Goal: Participate in discussion: Engage in conversation with other users on a specific topic

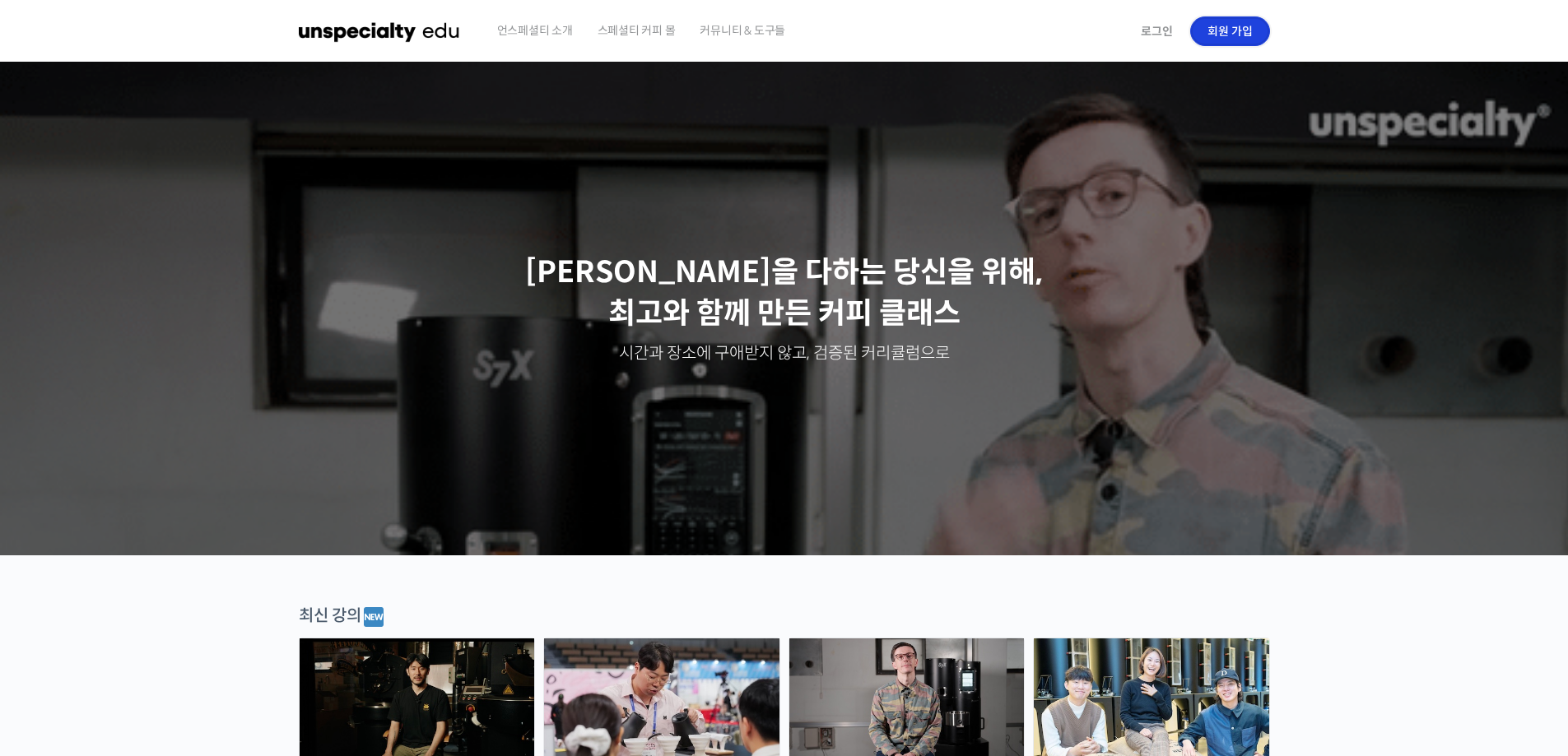
click at [1220, 26] on link "회원 가입" at bounding box center [1230, 31] width 80 height 30
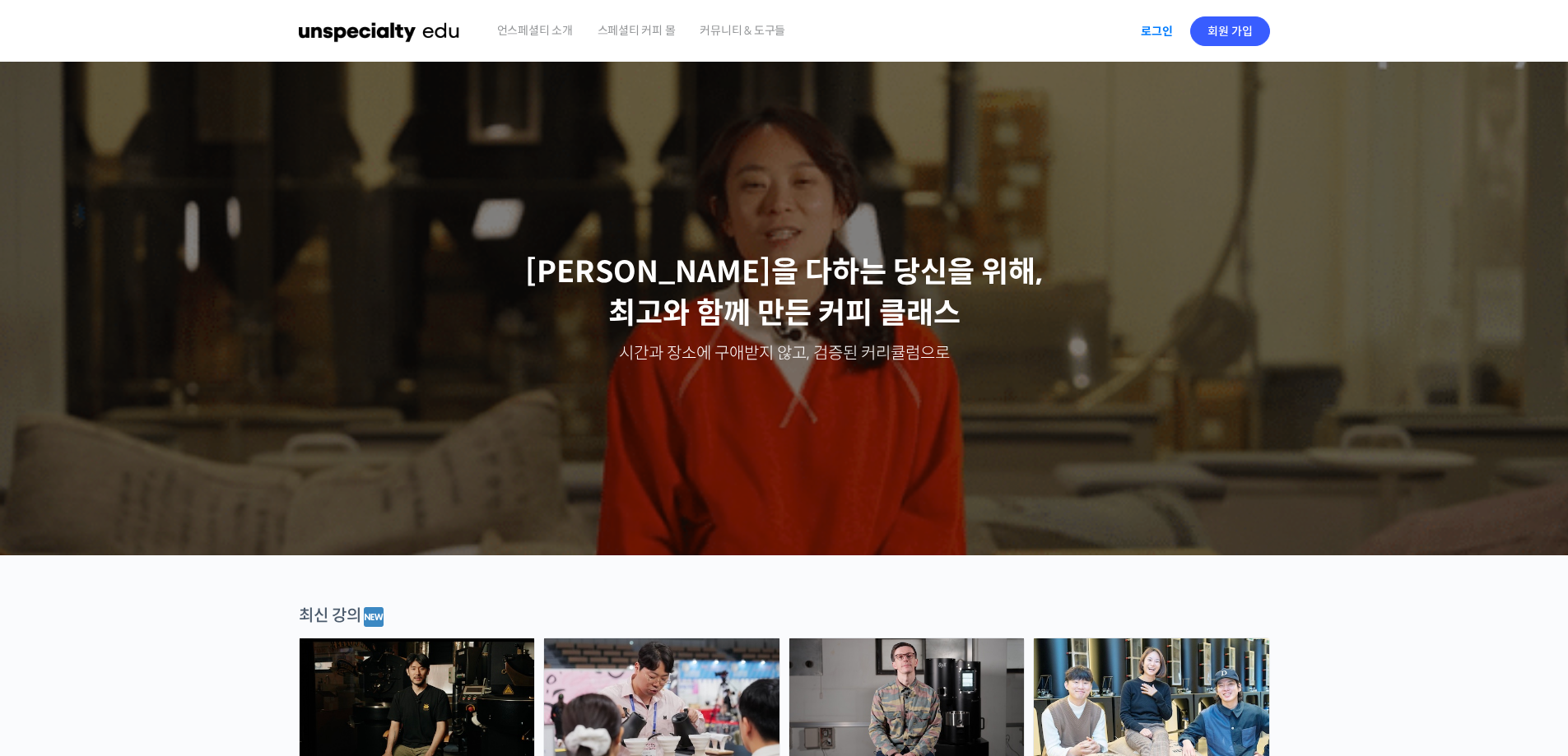
click at [1175, 32] on link "로그인" at bounding box center [1156, 31] width 51 height 37
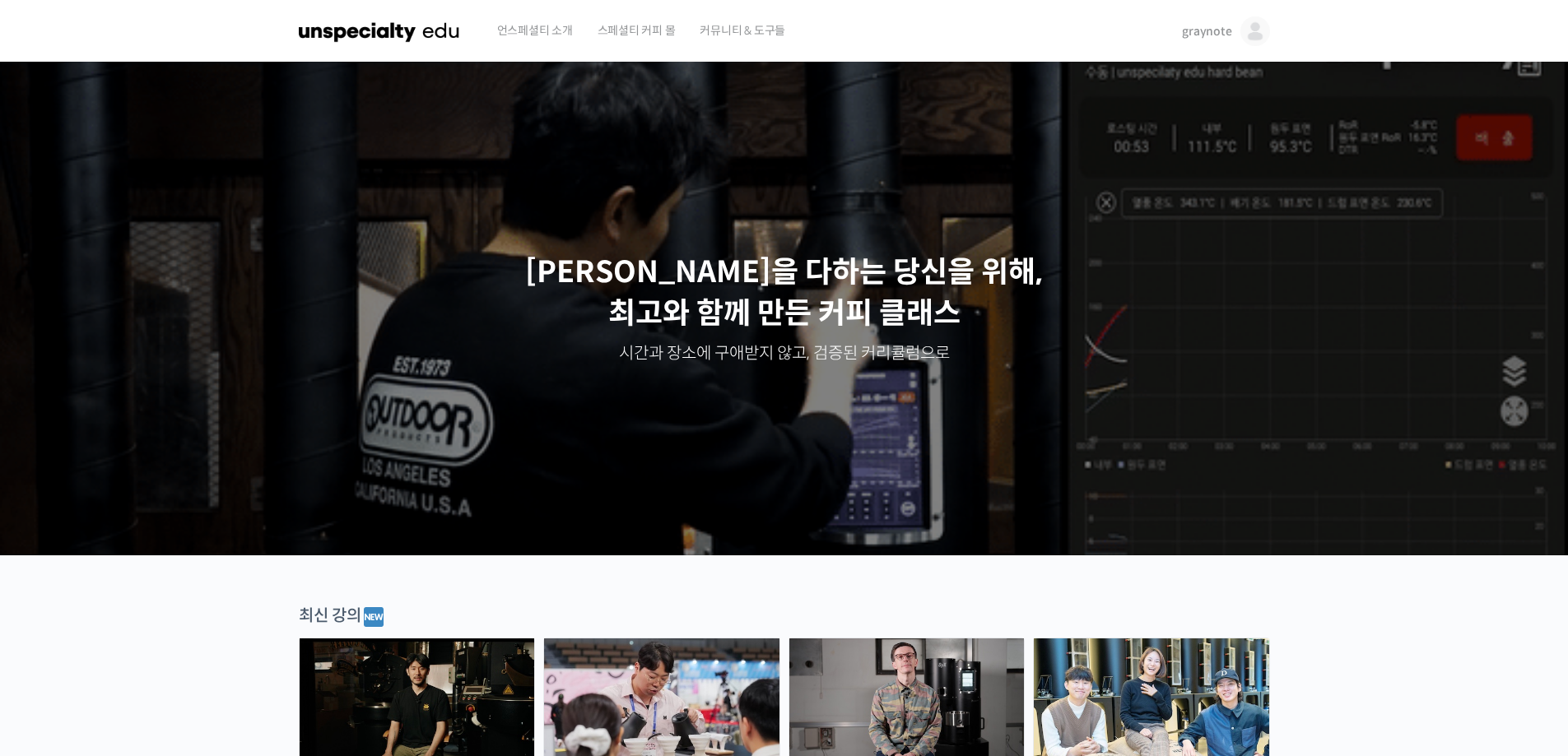
click at [1251, 37] on img at bounding box center [1255, 31] width 30 height 30
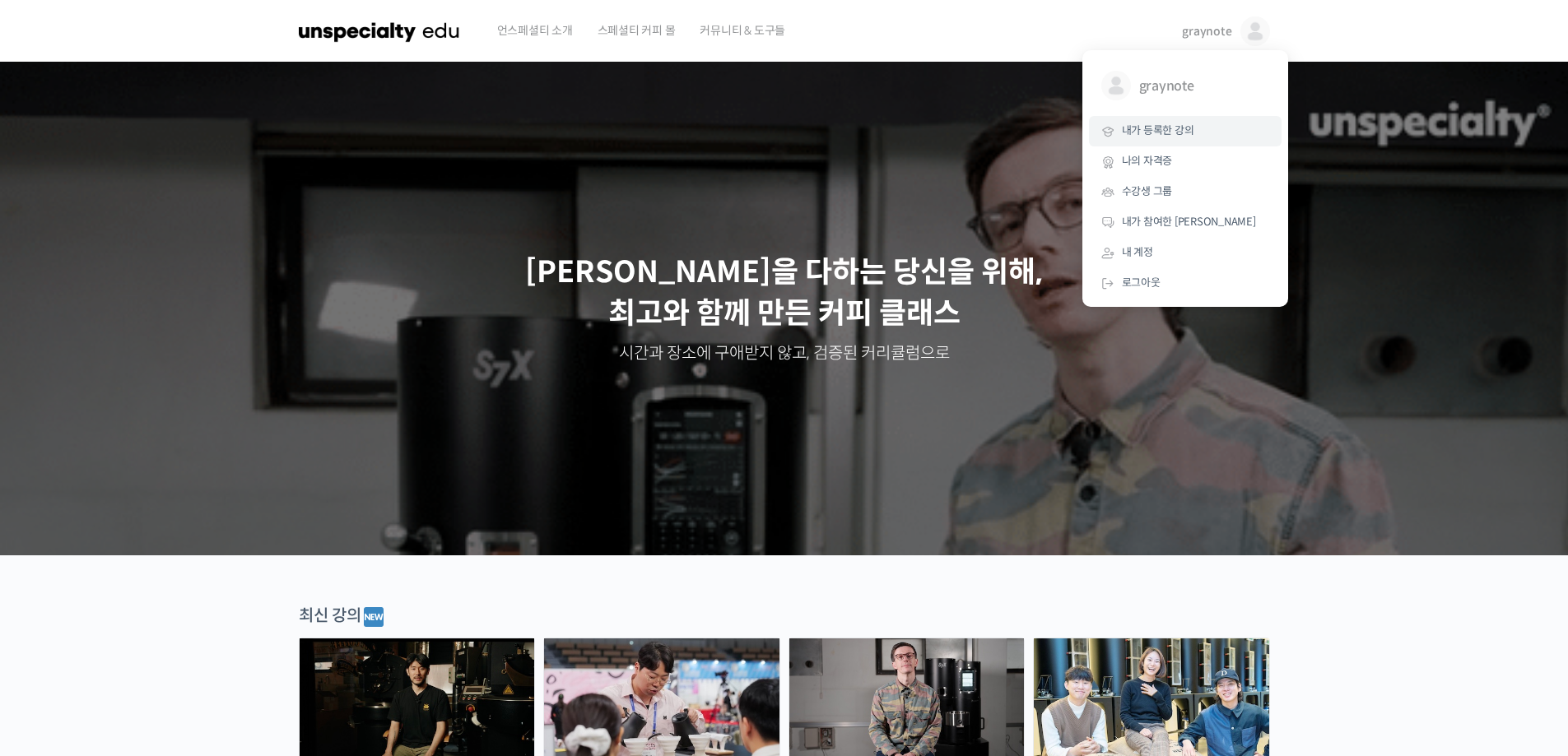
click at [1176, 126] on span "내가 등록한 강의" at bounding box center [1157, 131] width 72 height 14
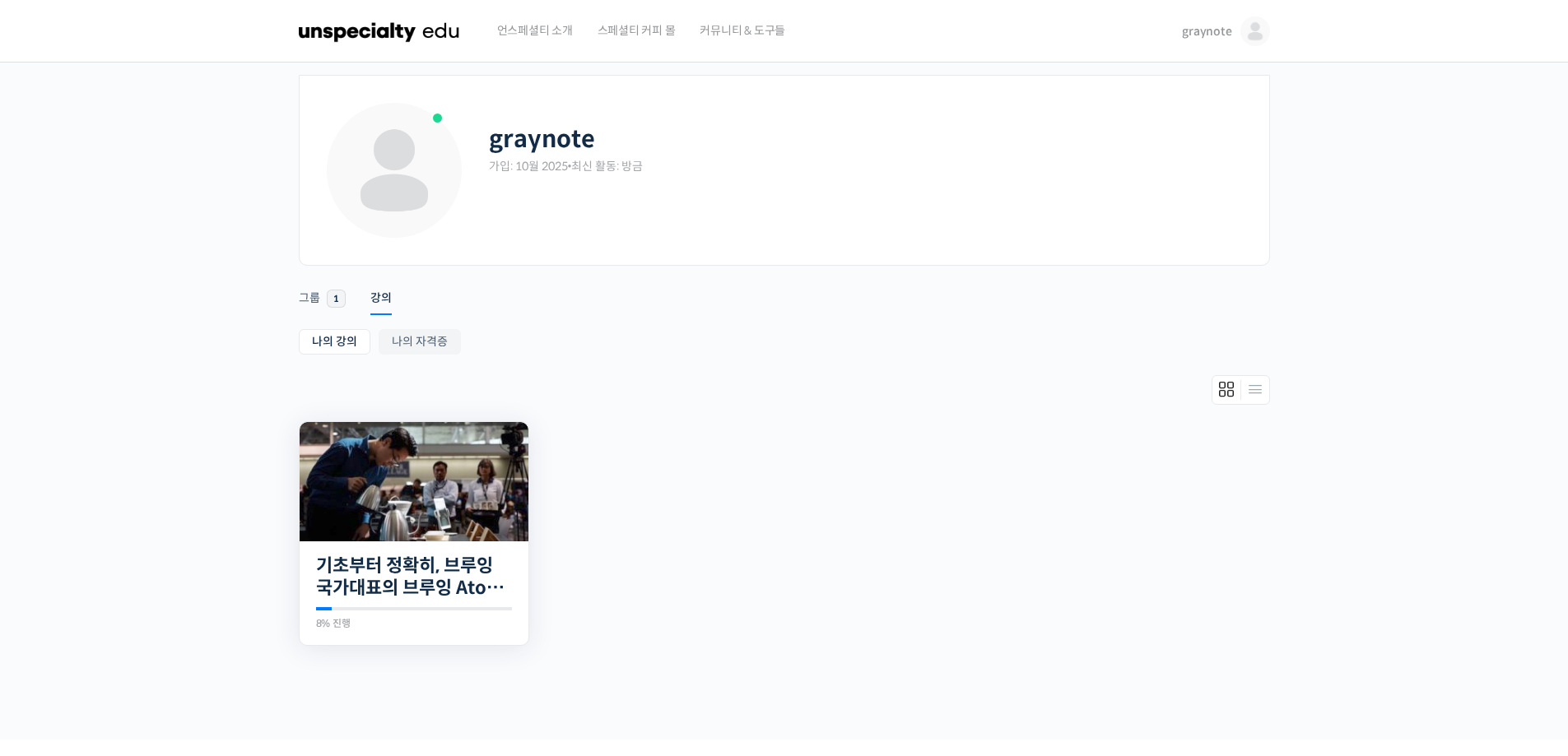
click at [434, 486] on img at bounding box center [413, 481] width 228 height 119
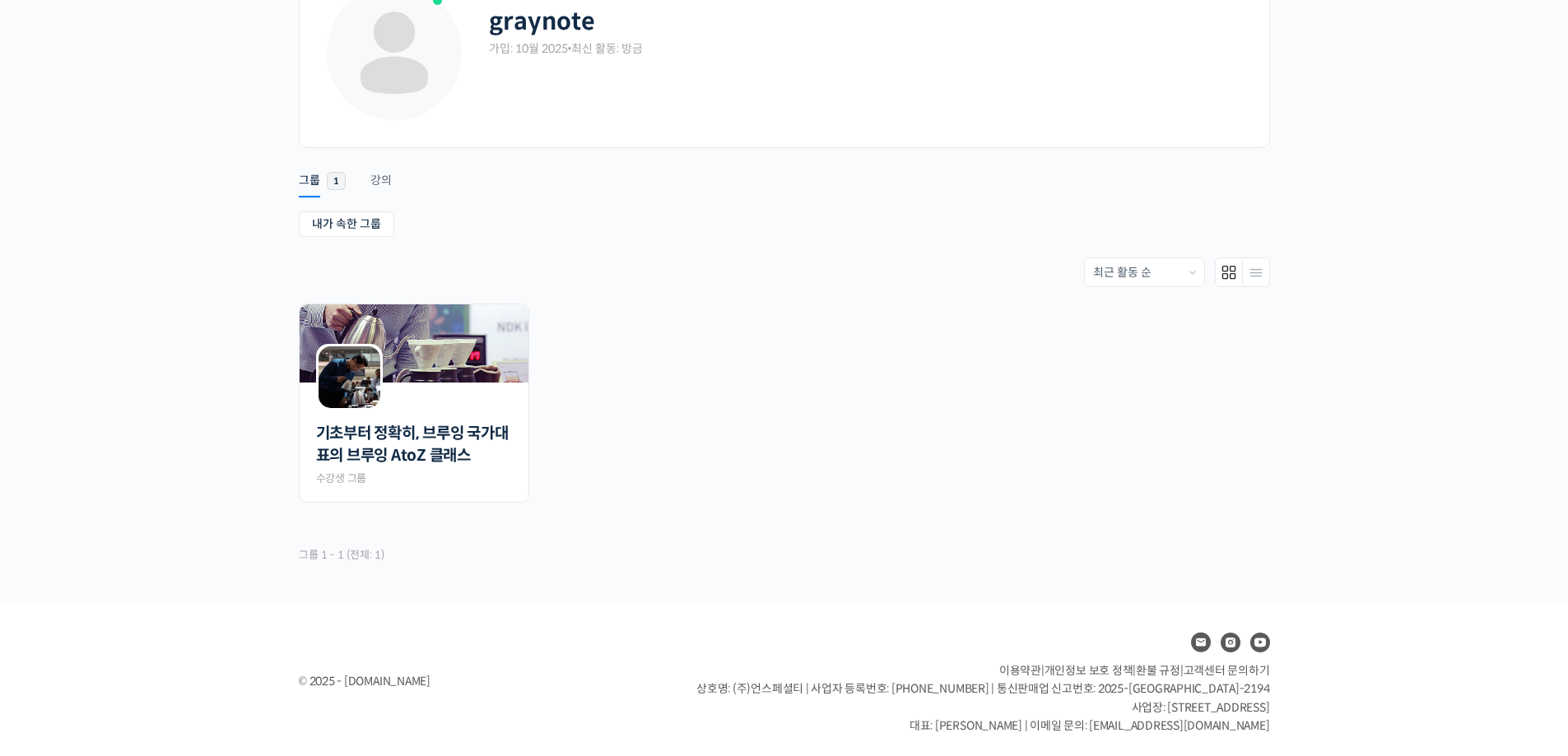
scroll to position [121, 0]
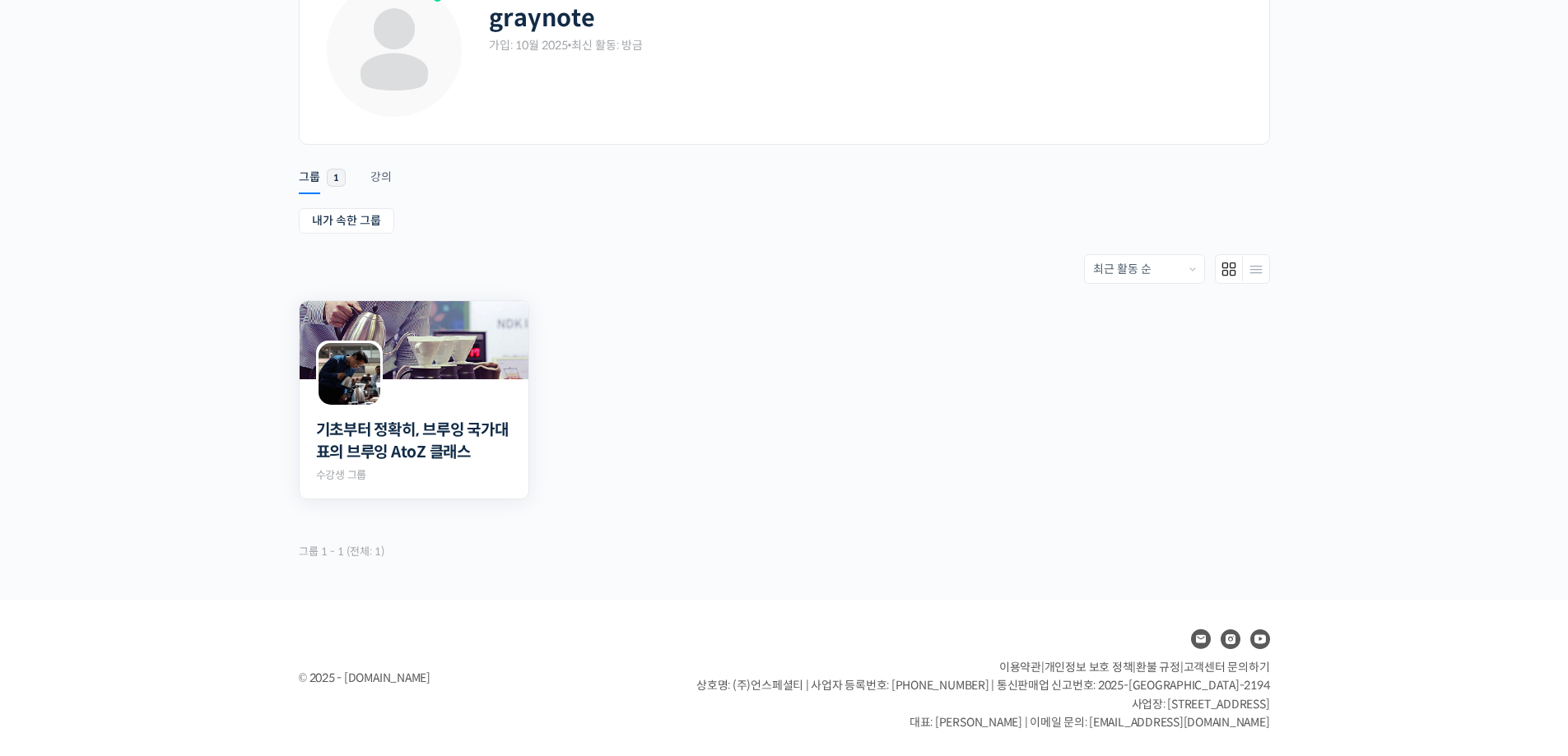
click at [346, 392] on img at bounding box center [349, 373] width 62 height 62
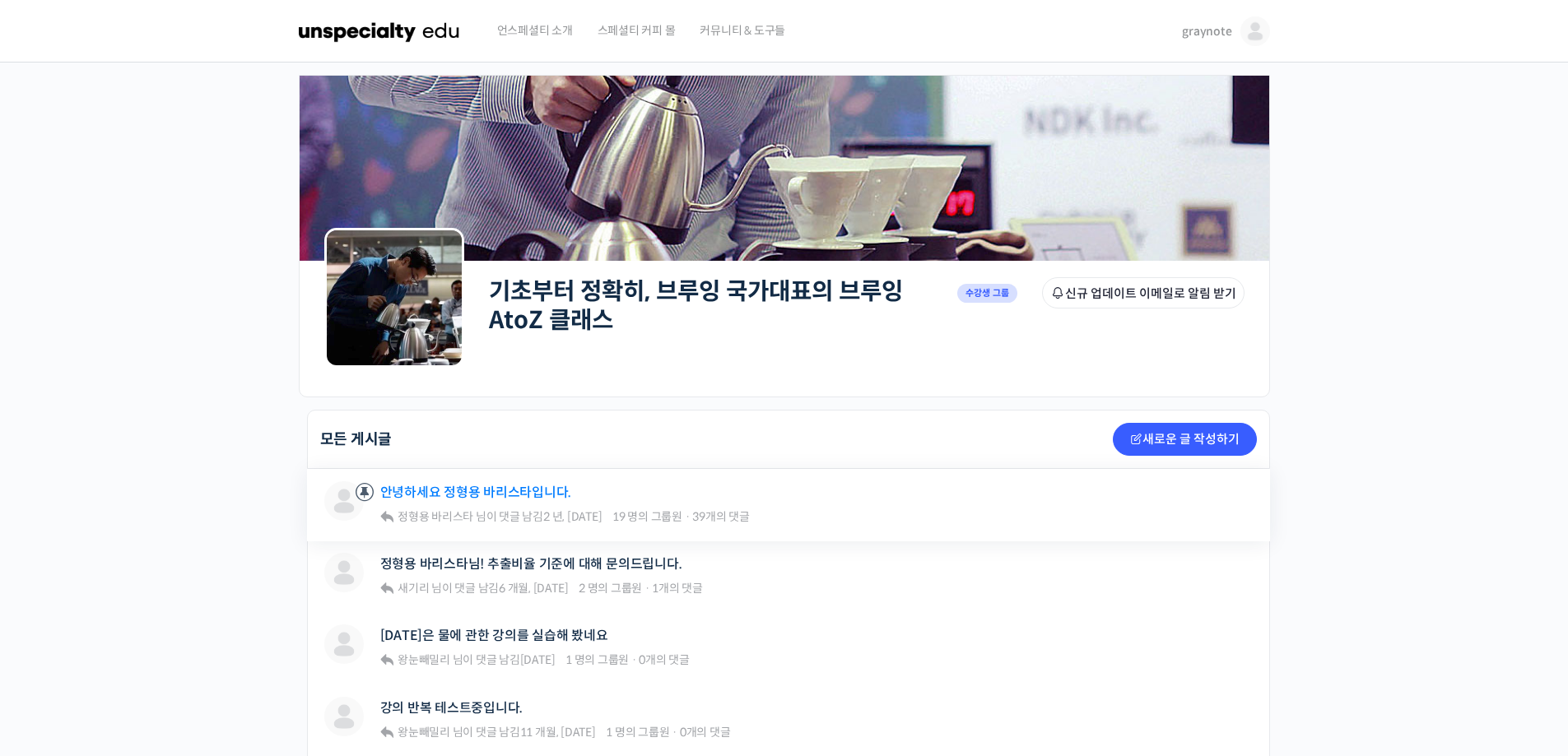
click at [411, 492] on link "안녕하세요 정형용 바리스타입니다." at bounding box center [476, 493] width 192 height 16
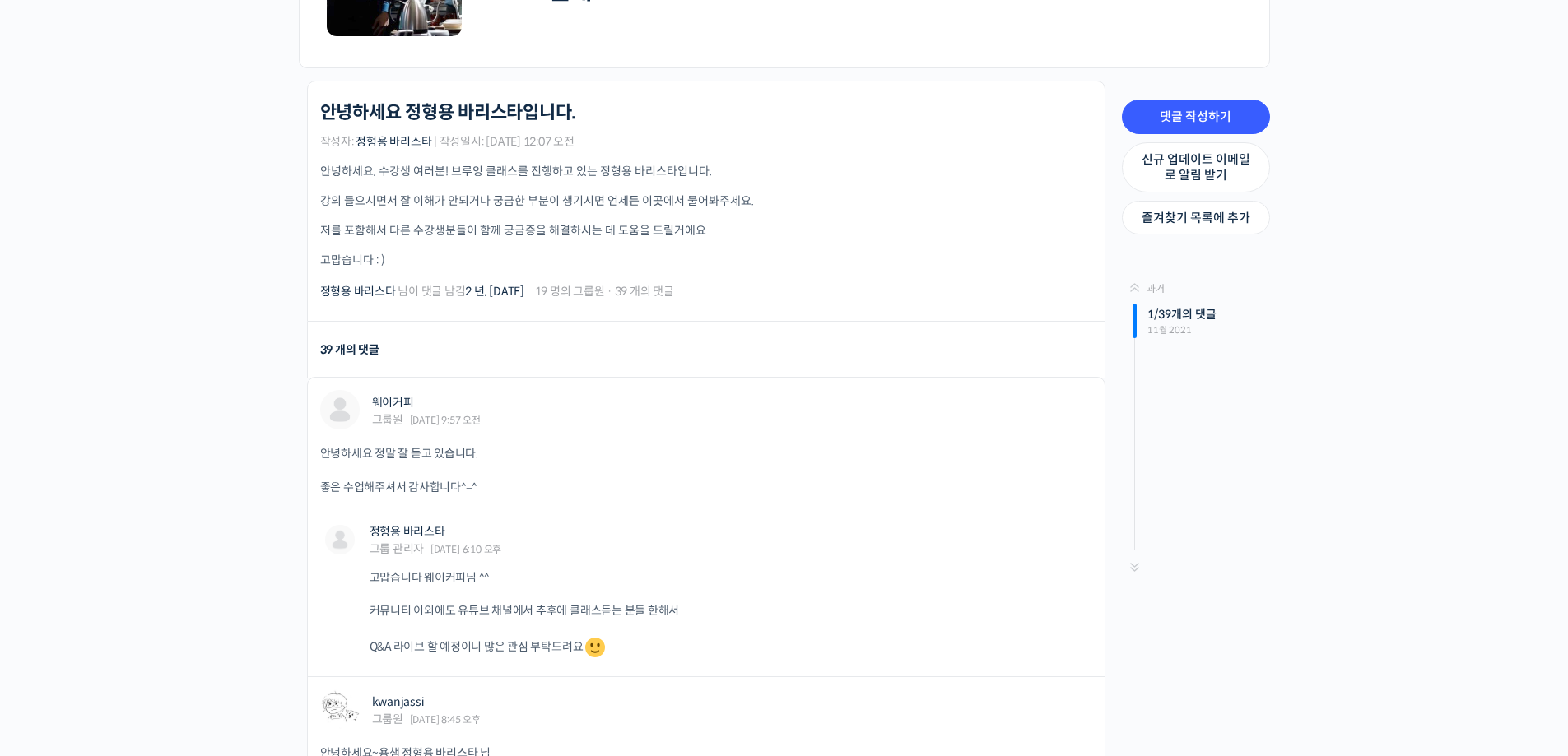
scroll to position [658, 0]
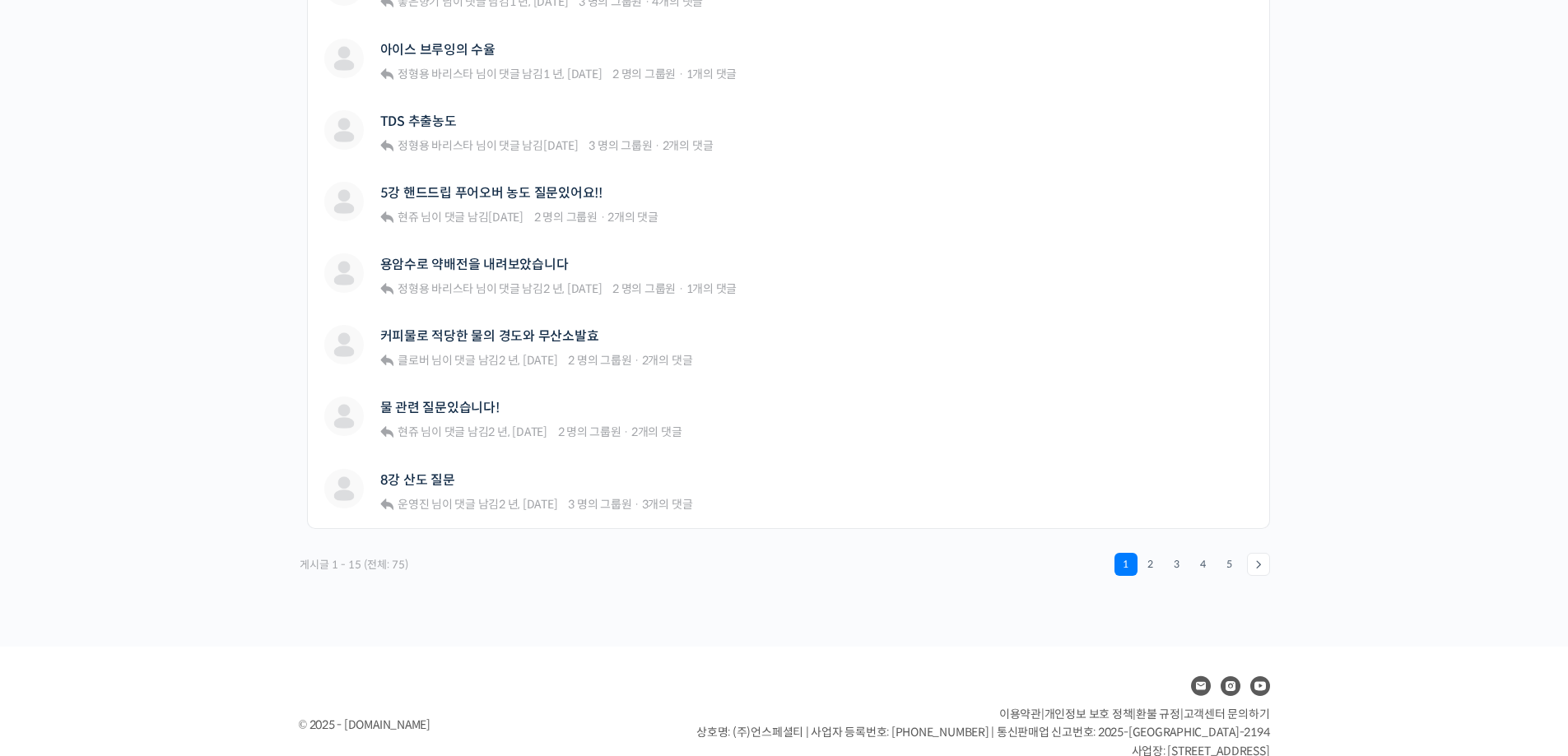
scroll to position [1065, 0]
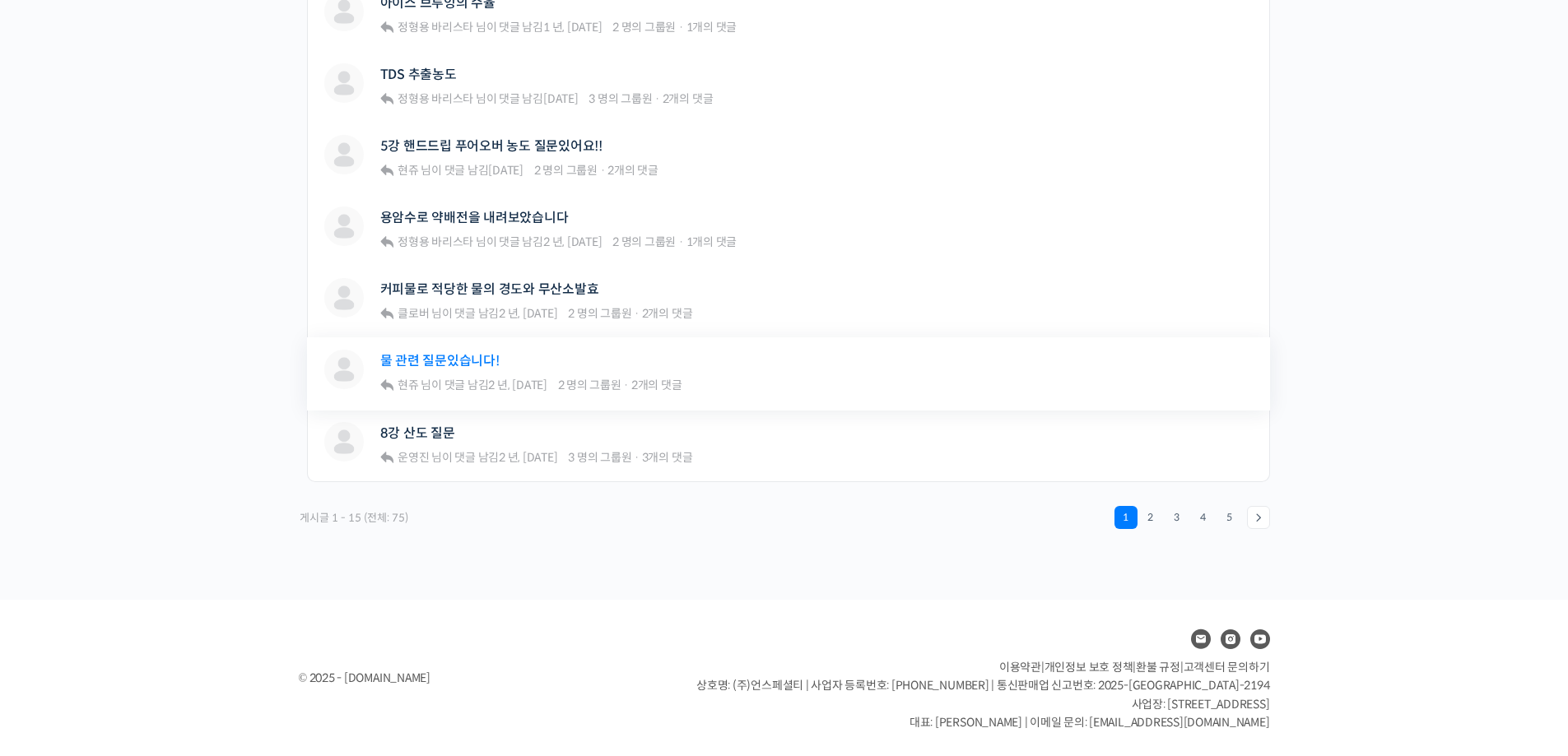
click at [431, 358] on link "물 관련 질문있습니다!" at bounding box center [440, 361] width 119 height 16
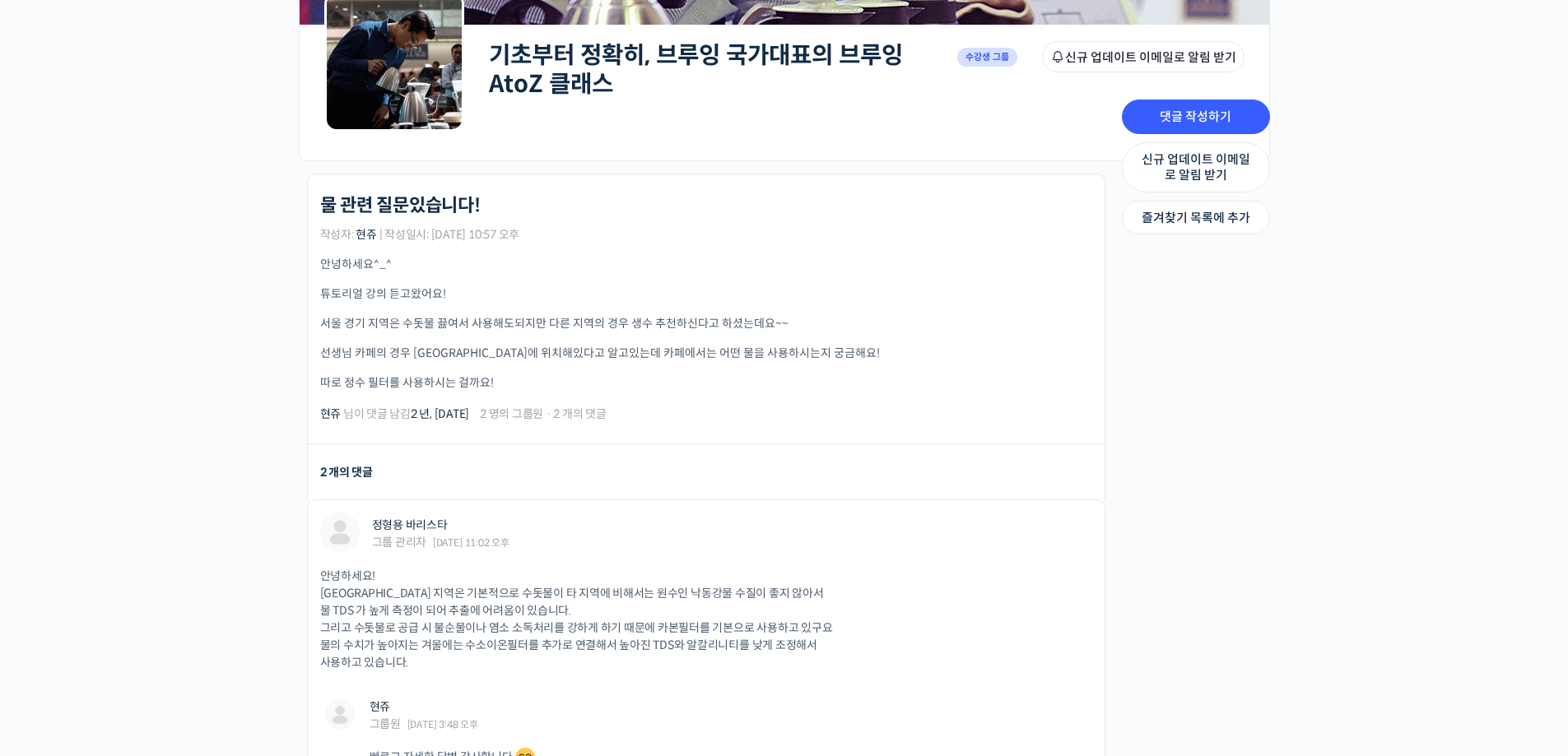
scroll to position [412, 0]
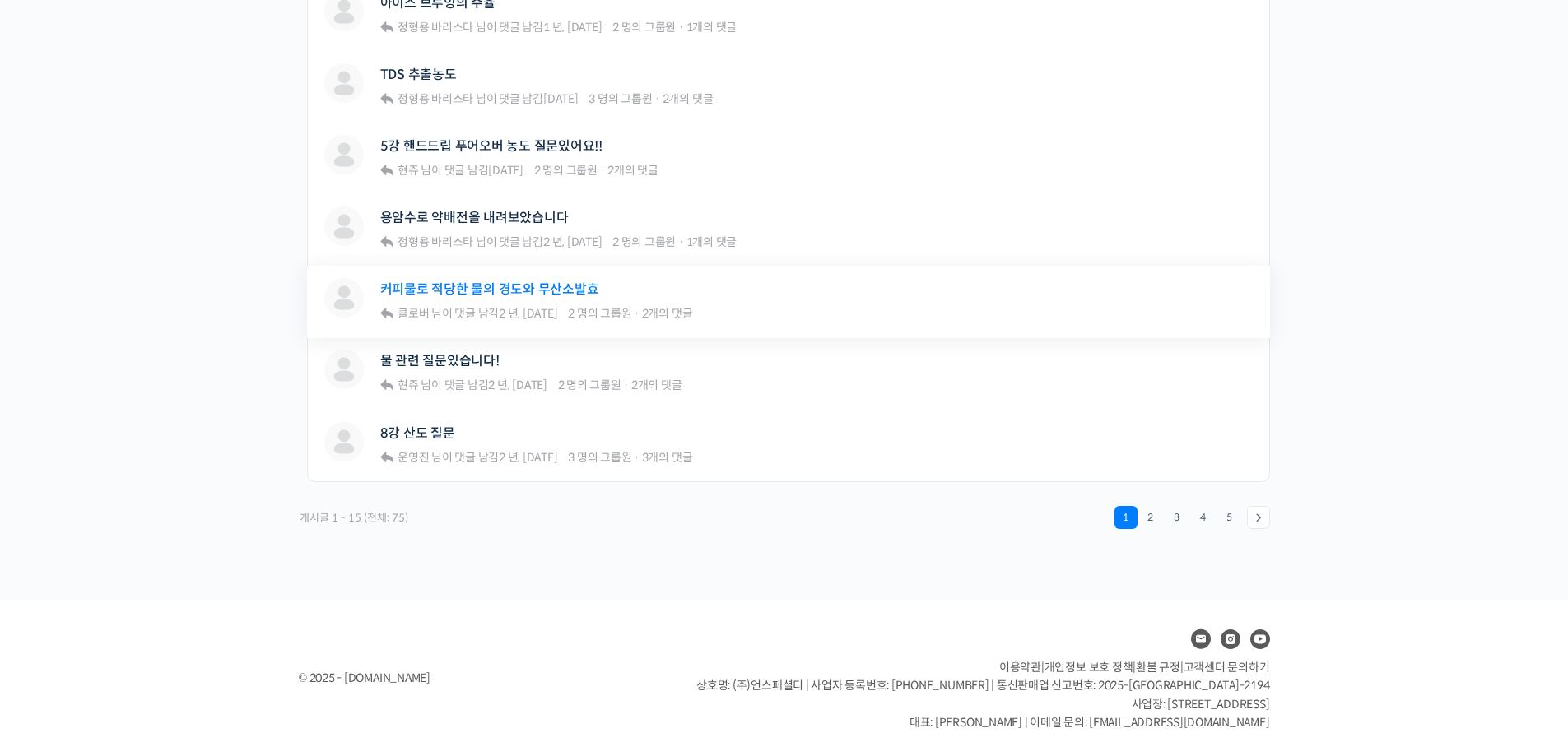
click at [465, 282] on link "커피물로 적당한 물의 경도와 무산소발효" at bounding box center [489, 289] width 219 height 16
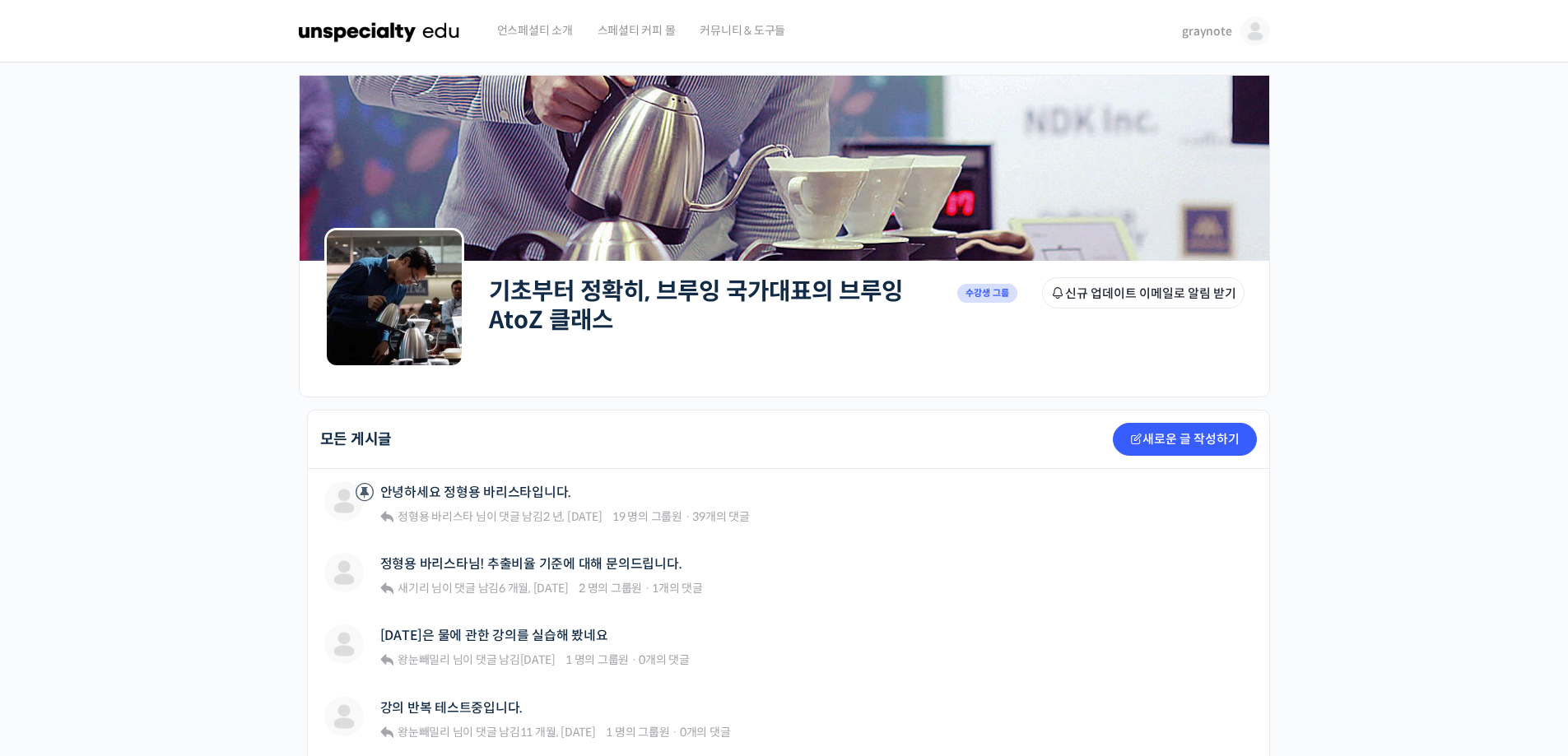
drag, startPoint x: 651, startPoint y: 78, endPoint x: 655, endPoint y: 94, distance: 16.5
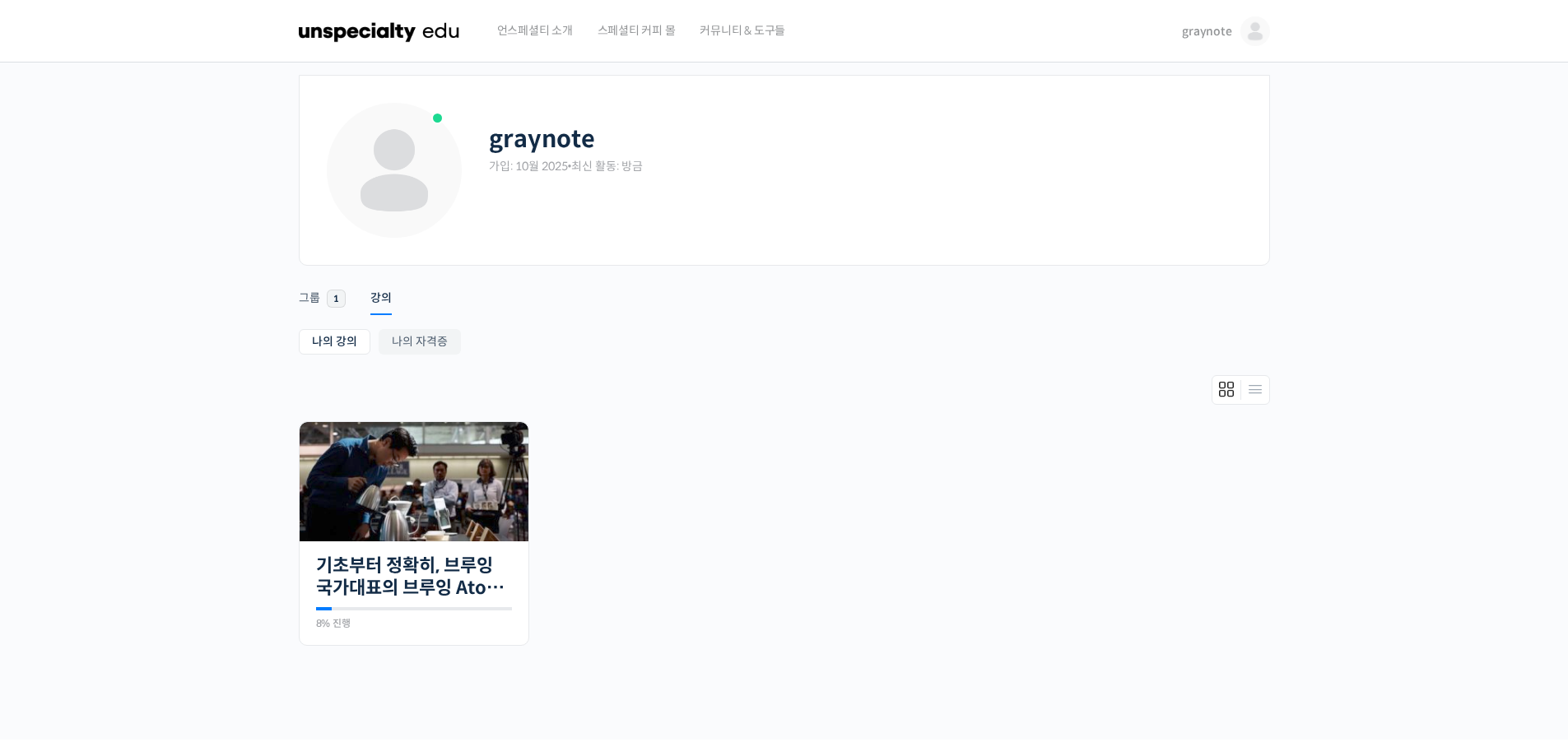
click at [390, 485] on img at bounding box center [413, 481] width 228 height 119
